Goal: Task Accomplishment & Management: Manage account settings

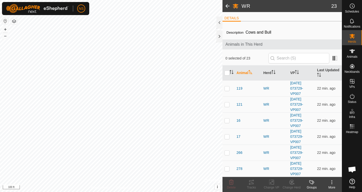
scroll to position [445, 0]
click at [227, 74] on input "checkbox" at bounding box center [226, 73] width 5 height 5
checkbox input "true"
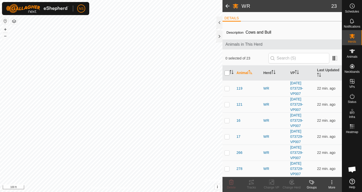
checkbox input "true"
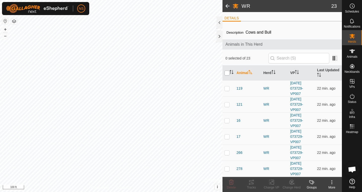
checkbox input "true"
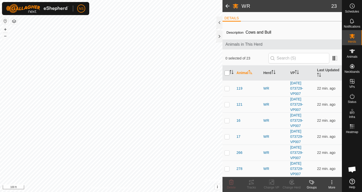
checkbox input "true"
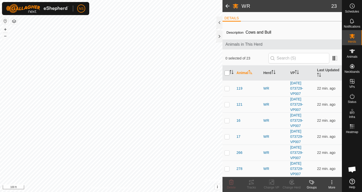
checkbox input "true"
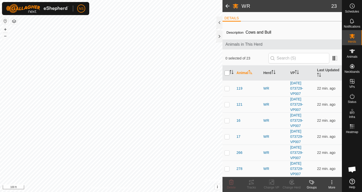
checkbox input "true"
click at [268, 182] on change-vp-svg-icon at bounding box center [271, 182] width 20 height 6
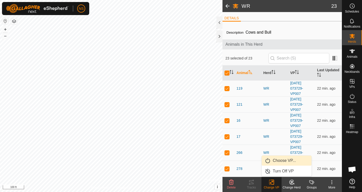
click at [276, 163] on link "Choose VP..." at bounding box center [287, 161] width 50 height 10
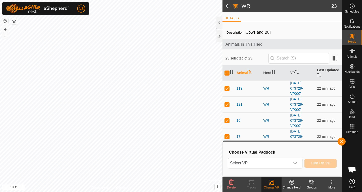
click at [296, 162] on icon "dropdown trigger" at bounding box center [295, 163] width 4 height 4
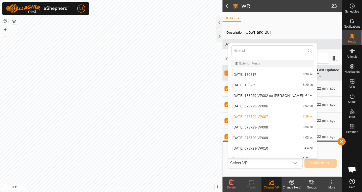
scroll to position [6, 0]
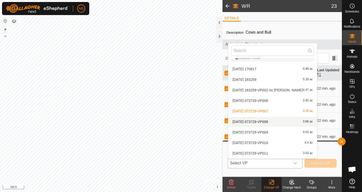
click at [267, 122] on li "[DATE] 073729-VP008 3.66 ac" at bounding box center [272, 122] width 89 height 10
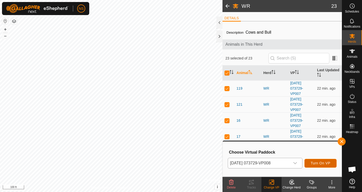
click at [314, 163] on span "Turn On VP" at bounding box center [321, 163] width 20 height 4
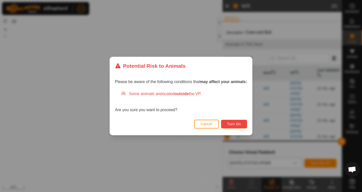
click at [233, 125] on span "Turn On" at bounding box center [234, 124] width 14 height 4
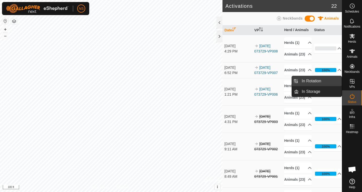
click at [315, 83] on link "In Rotation" at bounding box center [320, 81] width 43 height 10
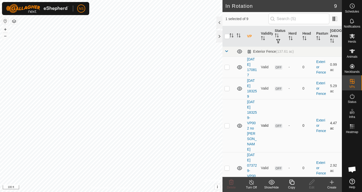
checkbox input "false"
checkbox input "true"
checkbox input "false"
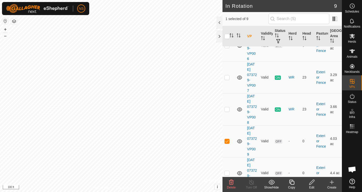
scroll to position [140, 0]
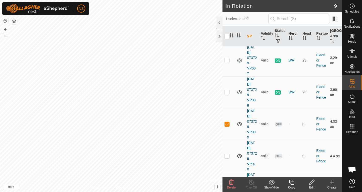
click at [312, 182] on icon at bounding box center [312, 182] width 6 height 6
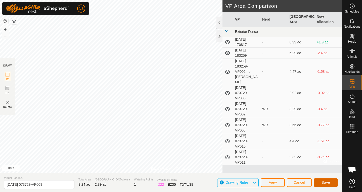
click at [324, 181] on span "Save" at bounding box center [325, 183] width 9 height 4
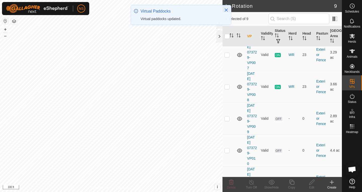
scroll to position [144, 0]
click at [227, 149] on p-checkbox at bounding box center [226, 151] width 5 height 4
checkbox input "true"
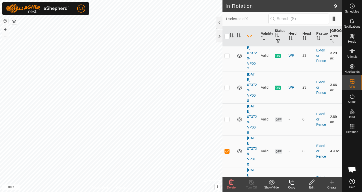
click at [308, 182] on edit-svg-icon at bounding box center [312, 182] width 20 height 6
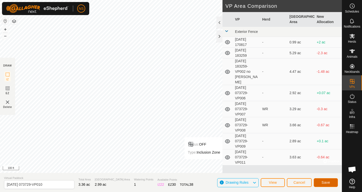
click at [324, 184] on span "Save" at bounding box center [325, 183] width 9 height 4
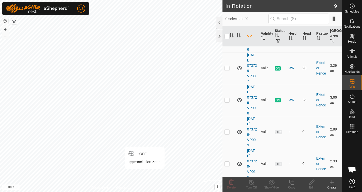
scroll to position [151, 0]
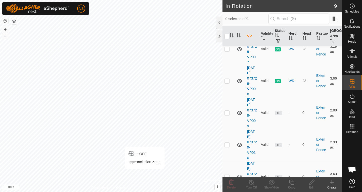
click at [229, 175] on p-checkbox at bounding box center [226, 177] width 5 height 4
checkbox input "true"
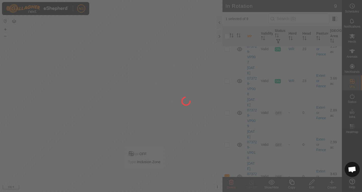
scroll to position [0, 0]
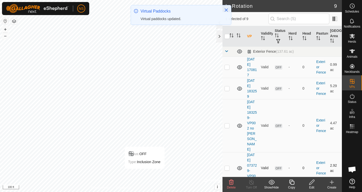
click at [228, 154] on td at bounding box center [228, 168] width 12 height 32
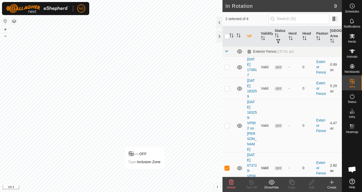
click at [228, 154] on td at bounding box center [228, 168] width 12 height 32
checkbox input "false"
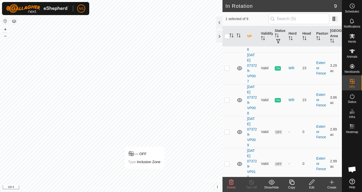
scroll to position [151, 0]
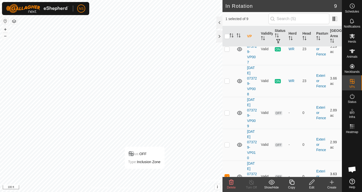
click at [228, 175] on p-checkbox at bounding box center [226, 177] width 5 height 4
checkbox input "false"
click at [228, 143] on p-checkbox at bounding box center [226, 145] width 5 height 4
checkbox input "true"
click at [228, 111] on p-checkbox at bounding box center [226, 113] width 5 height 4
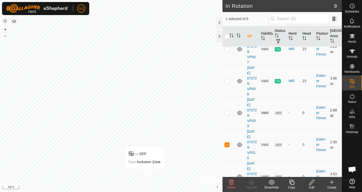
checkbox input "true"
click at [226, 143] on p-checkbox at bounding box center [226, 145] width 5 height 4
checkbox input "false"
click at [228, 161] on td at bounding box center [228, 177] width 12 height 32
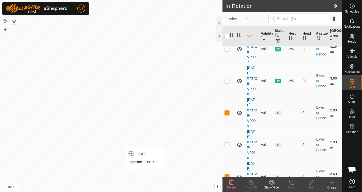
checkbox input "false"
click at [228, 111] on p-checkbox at bounding box center [226, 113] width 5 height 4
checkbox input "false"
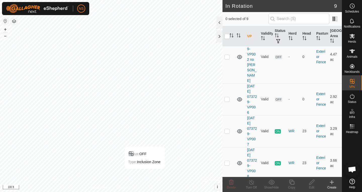
scroll to position [57, 0]
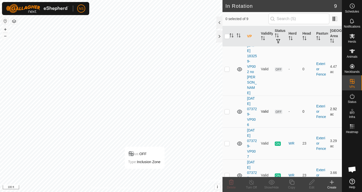
click at [237, 109] on icon at bounding box center [239, 112] width 6 height 6
click at [241, 67] on icon at bounding box center [239, 69] width 5 height 4
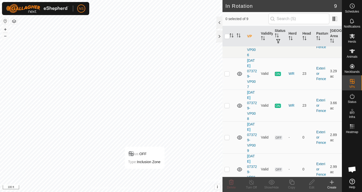
scroll to position [131, 0]
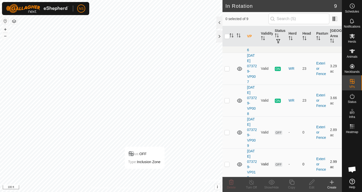
click at [240, 162] on icon at bounding box center [239, 165] width 6 height 6
click at [239, 130] on icon at bounding box center [239, 133] width 6 height 6
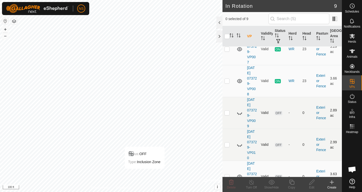
click at [240, 174] on icon at bounding box center [239, 177] width 6 height 6
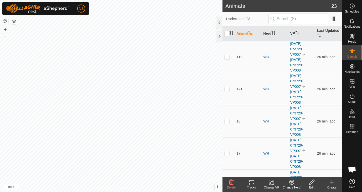
click at [250, 183] on icon at bounding box center [251, 182] width 6 height 6
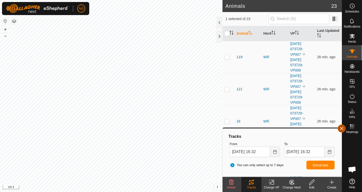
click at [340, 130] on button "button" at bounding box center [341, 129] width 8 height 8
